Goal: Transaction & Acquisition: Book appointment/travel/reservation

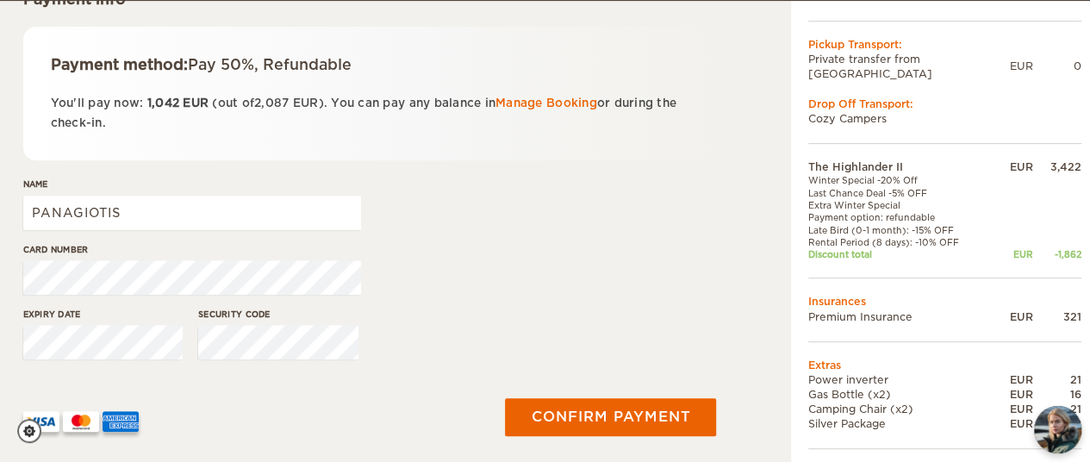
scroll to position [281, 0]
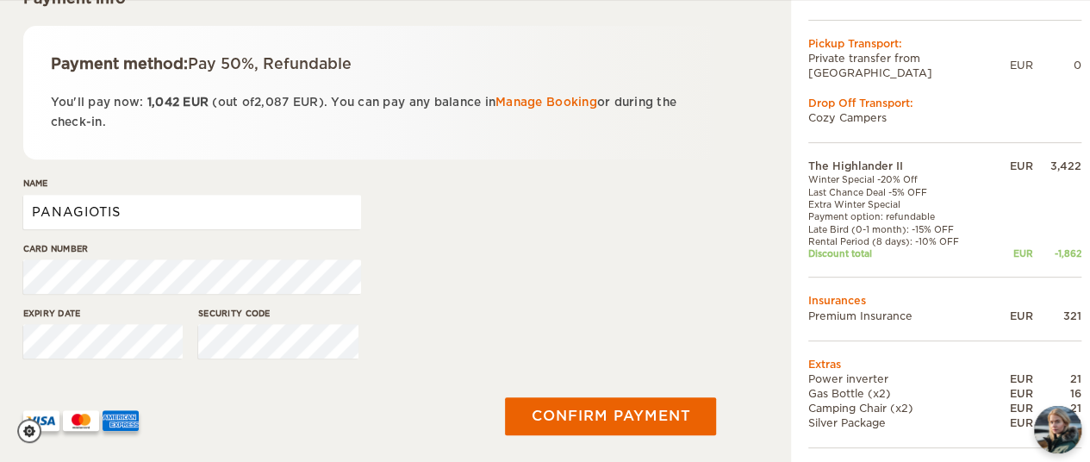
click at [106, 214] on input "PANAGIOTIS" at bounding box center [192, 212] width 338 height 34
click at [144, 208] on input "PANAGIOTIS" at bounding box center [192, 212] width 338 height 34
type input "PANAGIOTIS ZIKIDIS"
click at [690, 192] on div "Name PANAGIOTIS ZIKIDIS" at bounding box center [369, 209] width 693 height 65
click at [575, 250] on div "Card number" at bounding box center [369, 274] width 693 height 65
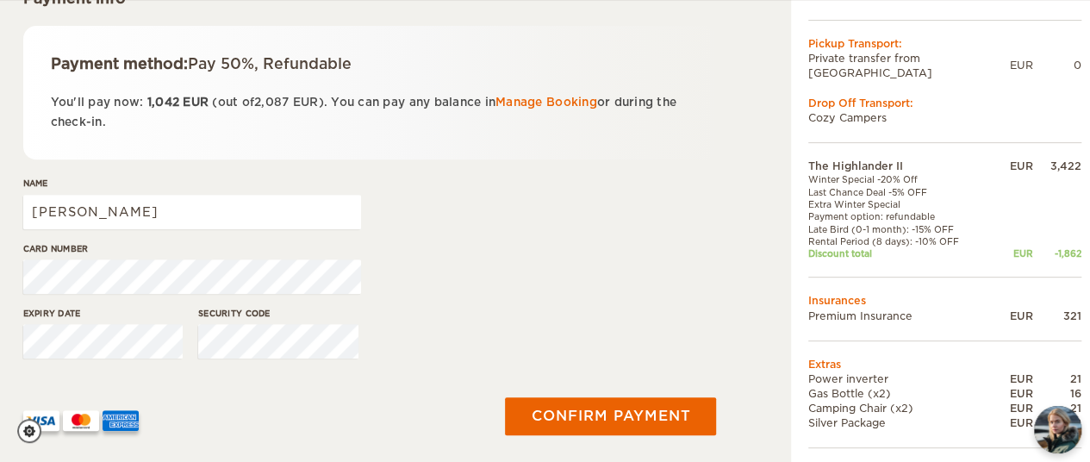
click at [703, 225] on div "Name PANAGIOTIS ZIKIDIS" at bounding box center [369, 209] width 693 height 65
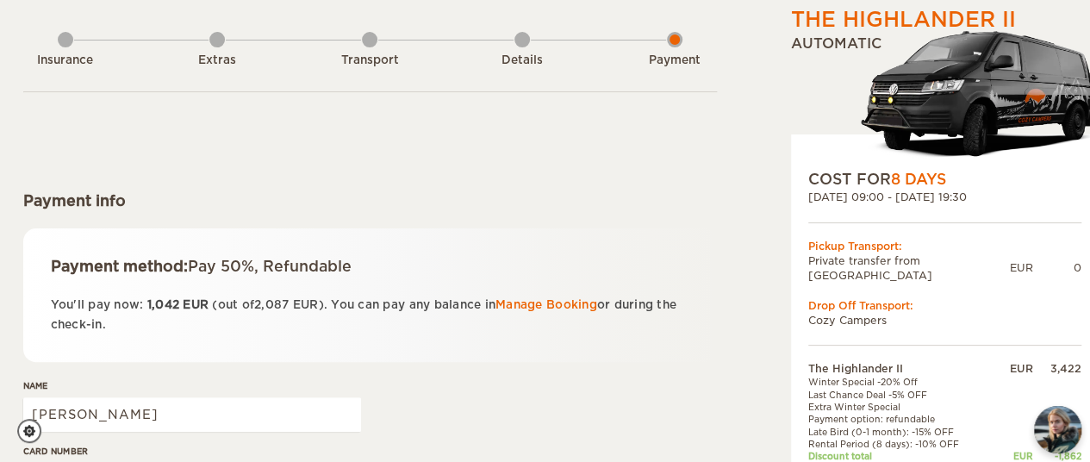
scroll to position [79, 0]
drag, startPoint x: 274, startPoint y: 256, endPoint x: 362, endPoint y: 270, distance: 89.1
click at [362, 270] on div "Payment method: Pay 50%, Refundable" at bounding box center [370, 265] width 638 height 21
click at [606, 240] on div "Payment method: Pay 50%, Refundable You'll pay now: 1,042 EUR (out of 2,087 EUR…" at bounding box center [369, 294] width 693 height 134
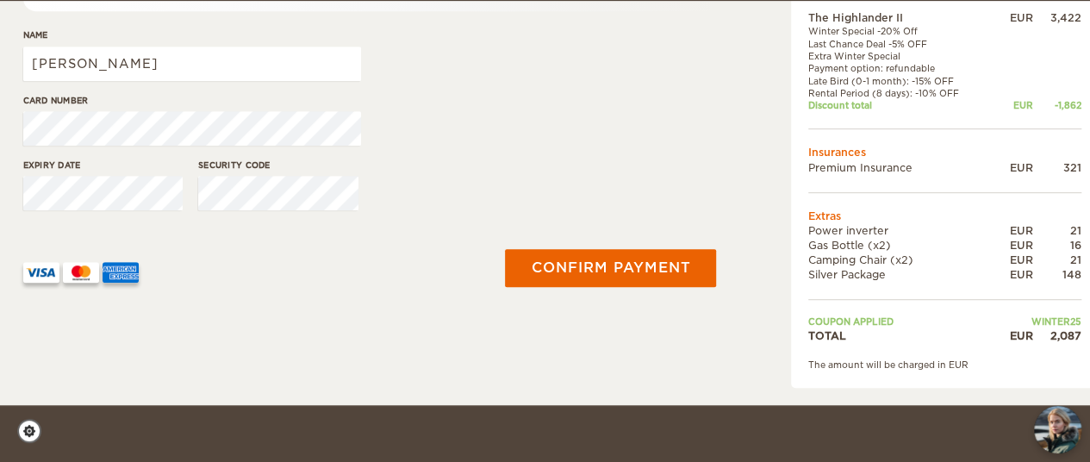
scroll to position [430, 0]
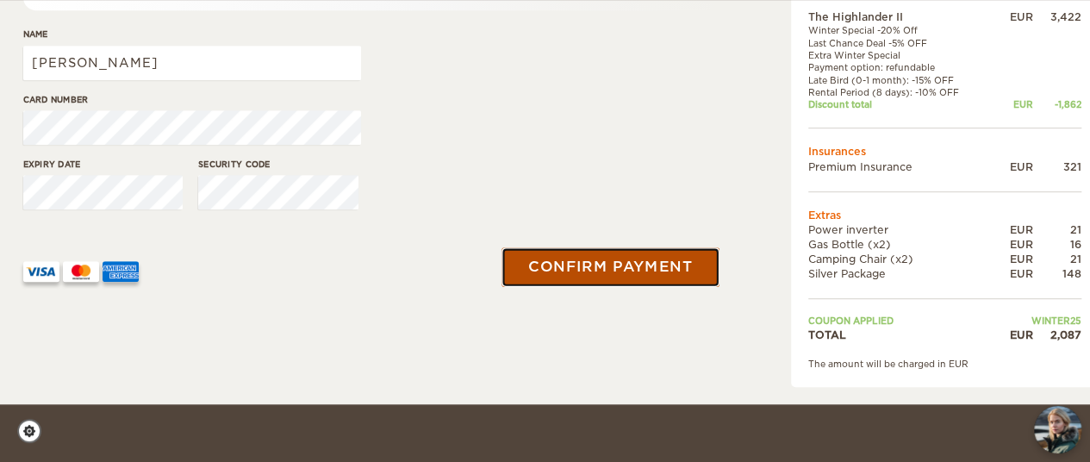
click at [610, 261] on button "Confirm payment" at bounding box center [610, 267] width 217 height 39
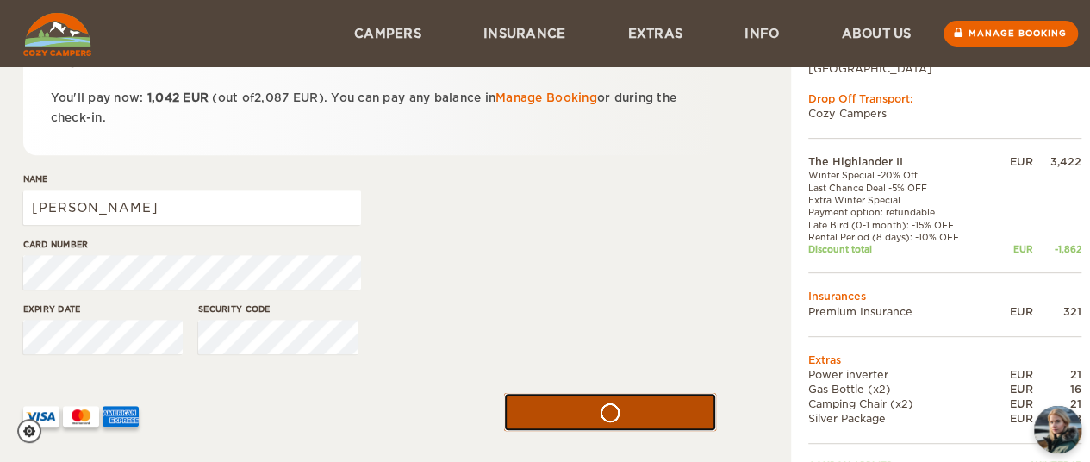
scroll to position [283, 0]
